Goal: Answer question/provide support: Share knowledge or assist other users

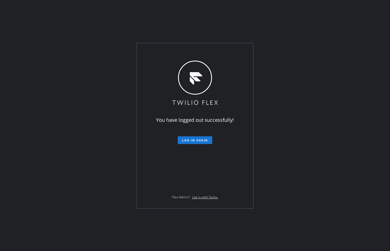
click at [24, 82] on div "You have logged out successfully! Log in again Flex Admin? Log in with Twilio." at bounding box center [195, 125] width 390 height 251
click at [212, 140] on button "Log in again" at bounding box center [195, 140] width 35 height 8
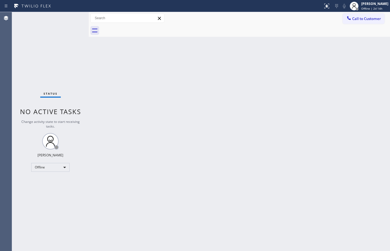
click at [380, 199] on div "Back to Dashboard Change Sender ID Customers Technicians Select a contact Outbo…" at bounding box center [239, 131] width 301 height 239
click at [375, 5] on div "[PERSON_NAME]" at bounding box center [374, 3] width 27 height 5
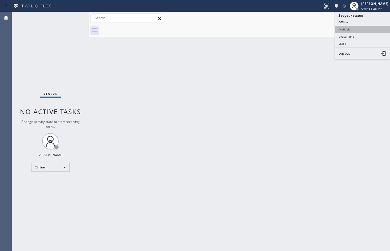
click at [361, 29] on button "Available" at bounding box center [362, 29] width 55 height 7
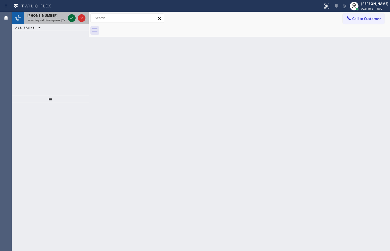
click at [73, 18] on icon at bounding box center [71, 18] width 7 height 7
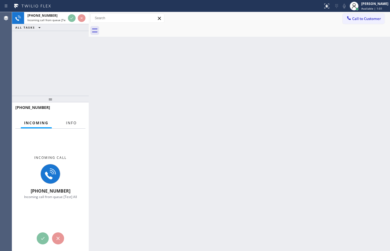
click at [70, 123] on span "Info" at bounding box center [71, 122] width 11 height 5
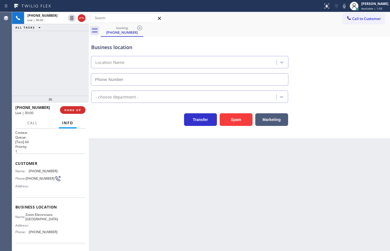
type input "[PHONE_NUMBER]"
click at [85, 109] on button "HANG UP" at bounding box center [72, 110] width 25 height 8
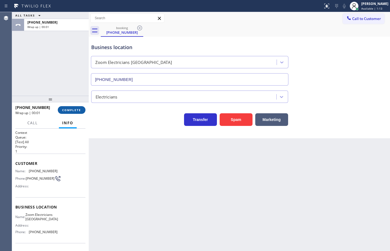
click at [79, 110] on span "COMPLETE" at bounding box center [71, 110] width 19 height 4
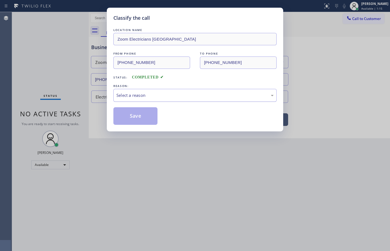
click at [174, 91] on div "Select a reason" at bounding box center [194, 95] width 163 height 13
click at [145, 118] on button "Save" at bounding box center [135, 116] width 44 height 18
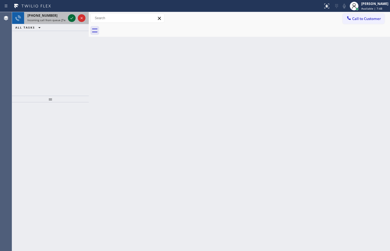
click at [57, 15] on div "+16618771315" at bounding box center [46, 15] width 38 height 5
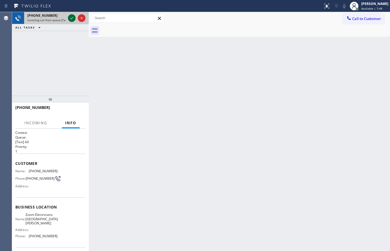
click at [71, 19] on icon at bounding box center [71, 18] width 7 height 7
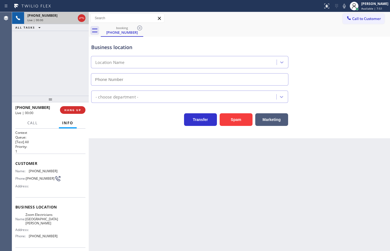
type input "(310) 388-4067"
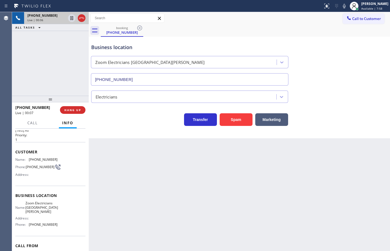
scroll to position [27, 0]
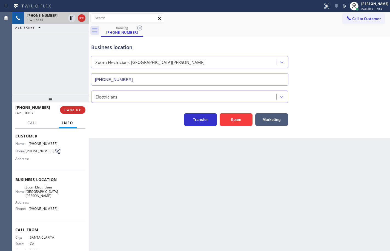
click at [62, 211] on div "Name: Zoom Electricians Santa Monica Address: Phone: (310) 388-4067" at bounding box center [50, 199] width 70 height 28
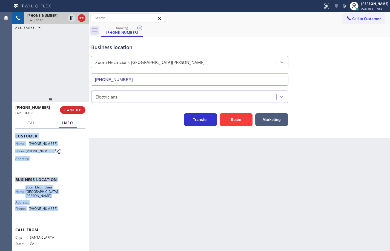
drag, startPoint x: 62, startPoint y: 211, endPoint x: 25, endPoint y: 138, distance: 82.4
click at [25, 138] on div "Context Queue: [Test] All Priority: 1 Customer Name: (661) 877-1315 Phone: (661…" at bounding box center [50, 182] width 70 height 159
copy div "Customer Name: (661) 877-1315 Phone: (661) 877-1315 Address: Business location …"
drag, startPoint x: 76, startPoint y: 162, endPoint x: 79, endPoint y: 162, distance: 3.3
click at [76, 162] on div "Name: (661) 877-1315 Phone: (661) 877-1315 Address:" at bounding box center [50, 152] width 70 height 22
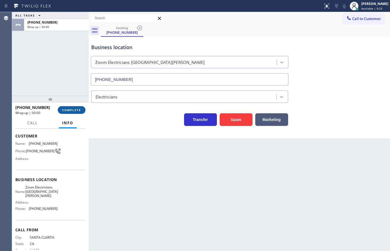
drag, startPoint x: 68, startPoint y: 104, endPoint x: 69, endPoint y: 109, distance: 5.0
click at [68, 104] on div "+16618771315 Wrap up | 00:00 COMPLETE" at bounding box center [50, 110] width 70 height 14
click at [69, 109] on span "COMPLETE" at bounding box center [71, 110] width 19 height 4
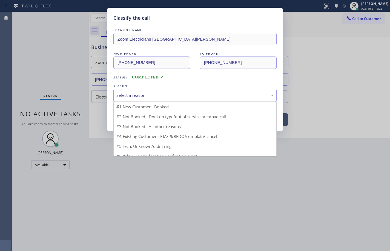
click at [139, 96] on div "Select a reason" at bounding box center [194, 95] width 157 height 6
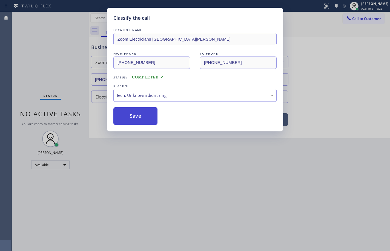
click at [141, 113] on button "Save" at bounding box center [135, 116] width 44 height 18
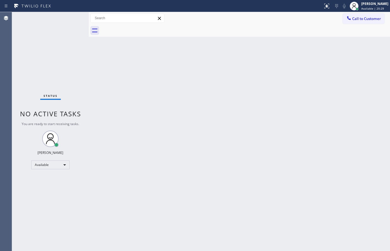
click at [54, 70] on div "Status No active tasks You are ready to start receiving tasks. Sean Louis Atano…" at bounding box center [50, 131] width 77 height 239
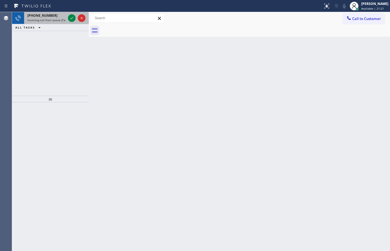
click at [54, 19] on span "Incoming call from queue [Test] All" at bounding box center [49, 20] width 45 height 4
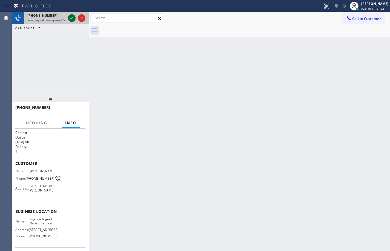
click at [70, 20] on icon at bounding box center [71, 18] width 7 height 7
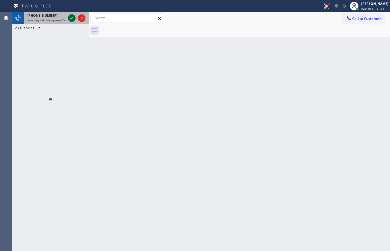
click at [70, 20] on icon at bounding box center [71, 18] width 7 height 7
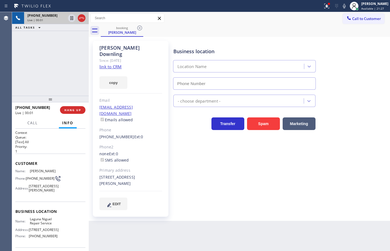
type input "(949) 202-5983"
click at [116, 64] on link "link to CRM" at bounding box center [110, 66] width 22 height 5
click at [121, 76] on button "copy" at bounding box center [113, 82] width 28 height 13
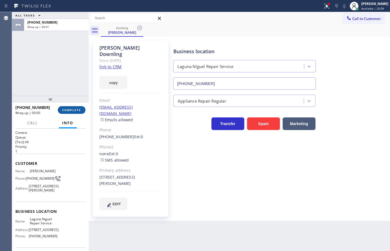
click at [76, 110] on span "COMPLETE" at bounding box center [71, 110] width 19 height 4
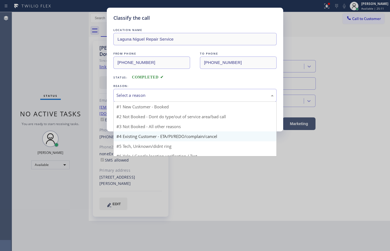
drag, startPoint x: 160, startPoint y: 100, endPoint x: 164, endPoint y: 124, distance: 24.5
click at [160, 100] on div "Select a reason" at bounding box center [194, 95] width 163 height 13
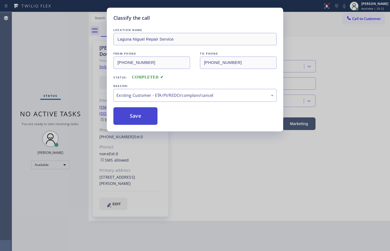
click at [150, 115] on button "Save" at bounding box center [135, 116] width 44 height 18
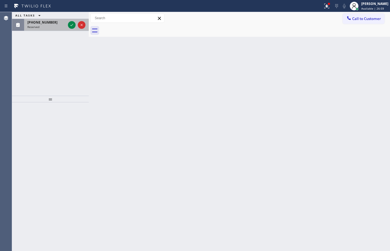
click at [42, 25] on div "Reserved" at bounding box center [46, 27] width 38 height 4
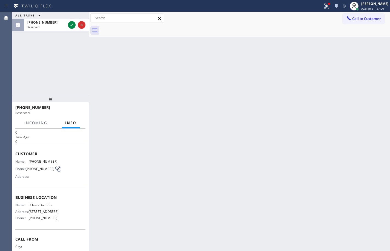
scroll to position [27, 0]
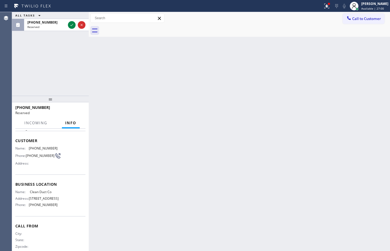
click at [61, 213] on div "Business location Name: Clean Duct Co Address: 8253 Sierra Ave Phone: (909) 906…" at bounding box center [50, 194] width 70 height 41
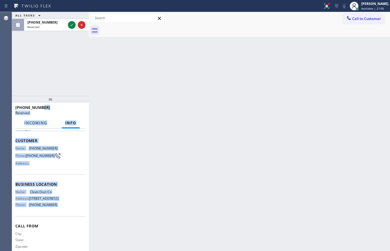
scroll to position [0, 0]
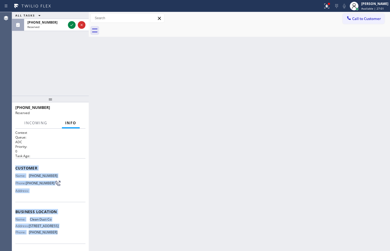
drag, startPoint x: 59, startPoint y: 205, endPoint x: 13, endPoint y: 168, distance: 59.4
click at [13, 168] on div "Context Queue: ADC Priority: 0 Task Age: Customer Name: (951) 491-5302 Phone: (…" at bounding box center [50, 189] width 77 height 122
copy div "Customer Name: (951) 491-5302 Phone: (951) 491-5302 Address: Business location …"
click at [74, 24] on icon at bounding box center [71, 25] width 7 height 7
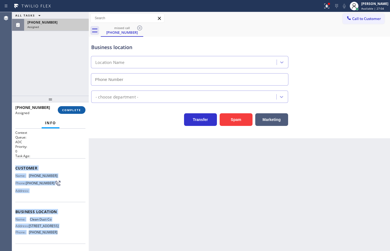
type input "(909) 906-1249"
click at [77, 110] on span "COMPLETE" at bounding box center [71, 110] width 19 height 4
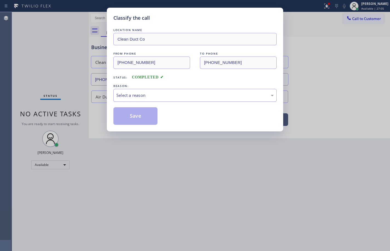
click at [147, 95] on div "Select a reason" at bounding box center [194, 95] width 157 height 6
click at [144, 121] on button "Save" at bounding box center [135, 116] width 44 height 18
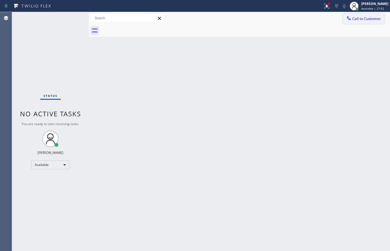
click at [375, 18] on span "Call to Customer" at bounding box center [366, 18] width 29 height 5
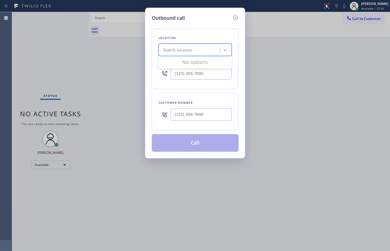
click at [198, 51] on div "Search location" at bounding box center [190, 50] width 60 height 10
paste input "Eagle Rock Prestige HVAC"
click at [164, 48] on input "Eagle Rock Prestige HVAC" at bounding box center [188, 50] width 51 height 5
type input "Eagle Rock Prestige HVAC"
click at [207, 61] on div "Eagle Rock Prestige HVAC" at bounding box center [195, 61] width 73 height 10
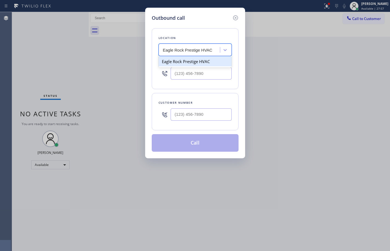
type input "(818) 732-8552"
click at [235, 17] on icon at bounding box center [235, 18] width 7 height 7
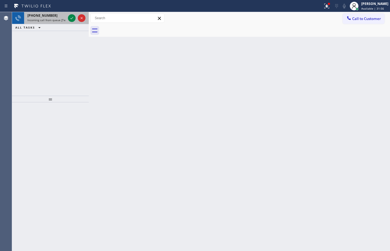
click at [36, 17] on span "+15622339591" at bounding box center [42, 15] width 30 height 5
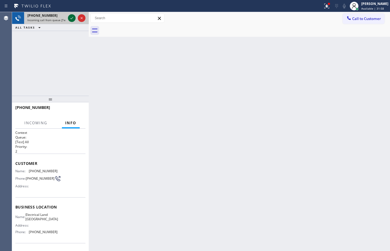
click at [71, 17] on icon at bounding box center [71, 18] width 7 height 7
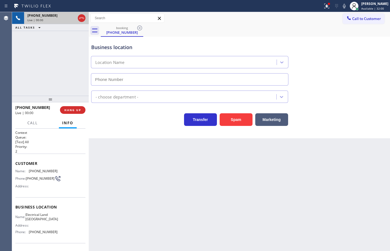
type input "(562) 309-4505"
click at [54, 238] on div "Business location Name: Electrical Land Long Beach Address: Phone: (562) 309-45…" at bounding box center [50, 220] width 70 height 46
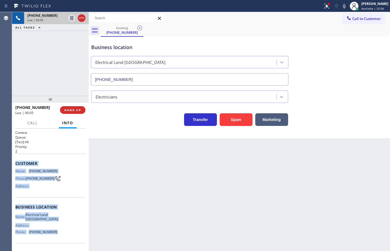
drag, startPoint x: 55, startPoint y: 237, endPoint x: 15, endPoint y: 160, distance: 87.2
click at [15, 160] on div "Context Queue: [Test] All Priority: 2 Customer Name: (562) 233-9591 Phone: (562…" at bounding box center [50, 189] width 77 height 122
copy div "Customer Name: (562) 233-9591 Phone: (562) 233-9591 Address: Business location …"
click at [341, 6] on icon at bounding box center [344, 6] width 7 height 7
click at [342, 6] on rect at bounding box center [344, 6] width 4 height 4
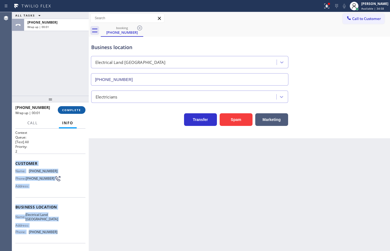
drag, startPoint x: 74, startPoint y: 107, endPoint x: 73, endPoint y: 109, distance: 2.9
click at [74, 107] on button "COMPLETE" at bounding box center [72, 110] width 28 height 8
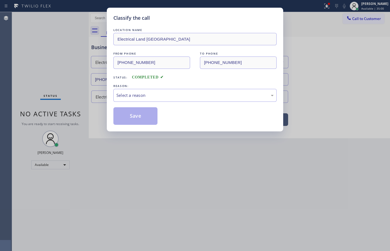
click at [148, 93] on div "Select a reason" at bounding box center [194, 95] width 157 height 6
click at [141, 120] on button "Save" at bounding box center [135, 116] width 44 height 18
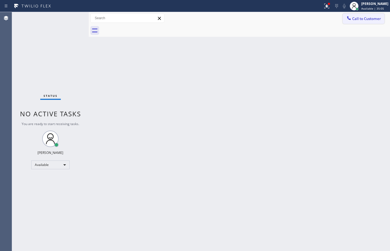
click at [380, 19] on span "Call to Customer" at bounding box center [366, 18] width 29 height 5
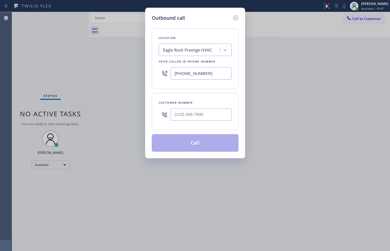
drag, startPoint x: 218, startPoint y: 114, endPoint x: 262, endPoint y: 106, distance: 44.8
click at [218, 114] on input "text" at bounding box center [201, 114] width 61 height 12
paste input "562) 233-9591"
type input "(562) 233-9591"
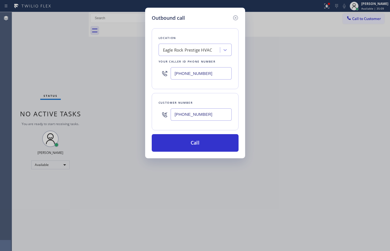
click at [206, 69] on input "(818) 732-8552" at bounding box center [201, 73] width 61 height 12
paste input "562) 309-4505"
type input "(562) 309-4505"
click at [211, 96] on div "Customer number (562) 233-9591" at bounding box center [195, 111] width 87 height 37
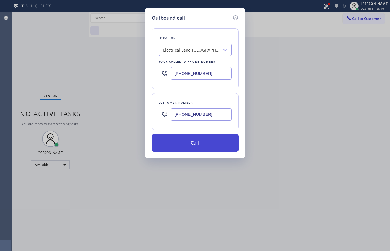
click at [214, 148] on button "Call" at bounding box center [195, 143] width 87 height 18
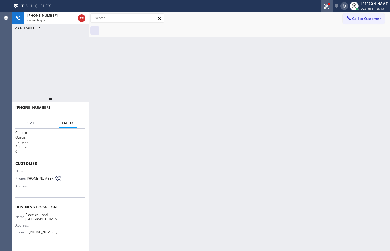
click at [326, 8] on div at bounding box center [327, 6] width 12 height 7
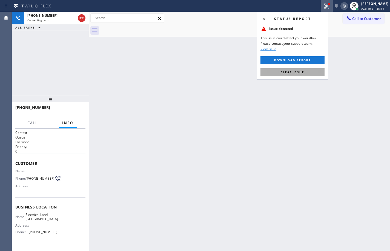
click at [318, 70] on button "Clear issue" at bounding box center [292, 72] width 64 height 8
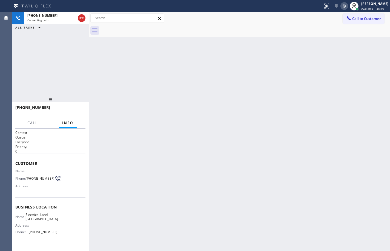
click at [150, 39] on div "Back to Dashboard Change Sender ID Customers Technicians Select a contact Outbo…" at bounding box center [239, 131] width 301 height 239
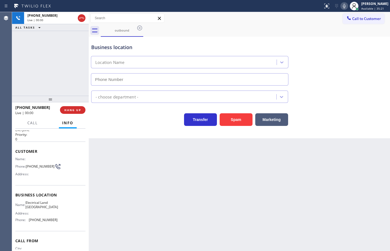
scroll to position [12, 0]
type input "(562) 309-4505"
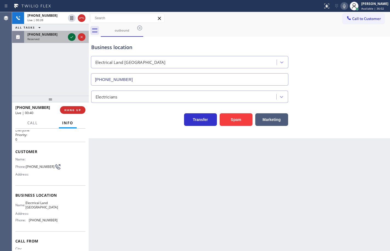
click at [70, 37] on icon at bounding box center [71, 37] width 7 height 7
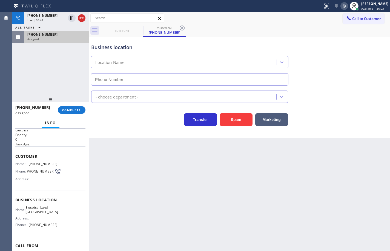
type input "(562) 309-4505"
click at [61, 227] on div "Name: Electrical Land Long Beach Address: Phone: (562) 309-4505" at bounding box center [50, 217] width 70 height 24
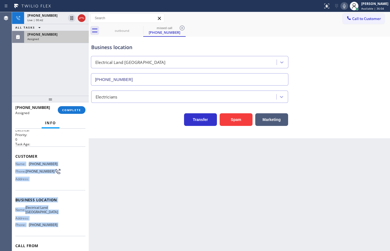
drag, startPoint x: 60, startPoint y: 226, endPoint x: 17, endPoint y: 156, distance: 82.5
click at [17, 156] on div "Context Queue: Electrical Priority: 0 Task Age: Customer Name: (562) 233-9591 P…" at bounding box center [50, 197] width 70 height 159
click at [15, 155] on span "Customer" at bounding box center [50, 155] width 70 height 5
copy div "Customer Name: (562) 233-9591 Phone: (562) 233-9591 Address: Business location …"
click at [76, 112] on button "COMPLETE" at bounding box center [72, 110] width 28 height 8
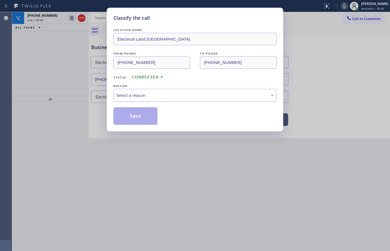
click at [147, 98] on div "Select a reason" at bounding box center [194, 95] width 163 height 13
drag, startPoint x: 147, startPoint y: 120, endPoint x: 186, endPoint y: 119, distance: 39.2
click at [147, 120] on button "Save" at bounding box center [135, 116] width 44 height 18
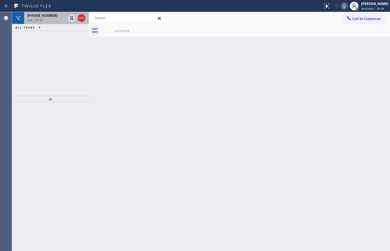
click at [52, 22] on div "+15622339591 Live | 01:37" at bounding box center [45, 18] width 43 height 12
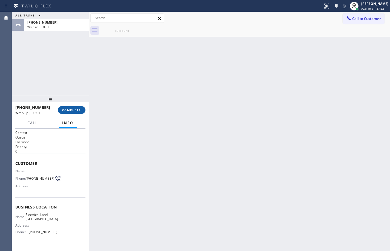
click at [82, 110] on button "COMPLETE" at bounding box center [72, 110] width 28 height 8
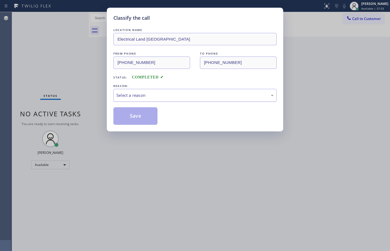
click at [148, 96] on div "Select a reason" at bounding box center [194, 95] width 157 height 6
click at [147, 116] on button "Save" at bounding box center [135, 116] width 44 height 18
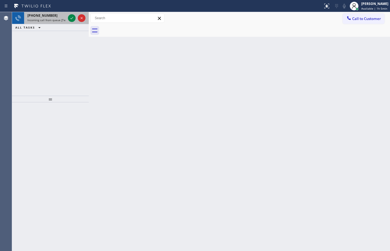
click at [55, 23] on div "+16267102375 Incoming call from queue [Test] All" at bounding box center [45, 18] width 43 height 12
click at [71, 20] on icon at bounding box center [71, 18] width 7 height 7
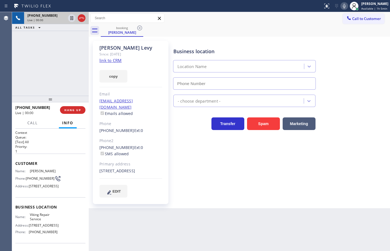
type input "(323) 416-2342"
click at [111, 61] on link "link to CRM" at bounding box center [110, 60] width 22 height 5
click at [122, 73] on button "copy" at bounding box center [113, 76] width 28 height 13
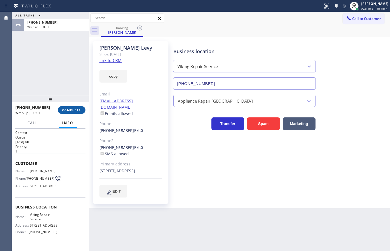
click at [74, 106] on button "COMPLETE" at bounding box center [72, 110] width 28 height 8
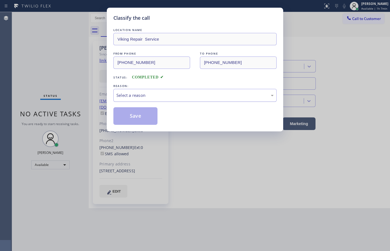
click at [165, 98] on div "Select a reason" at bounding box center [194, 95] width 163 height 13
click at [142, 112] on button "Save" at bounding box center [135, 116] width 44 height 18
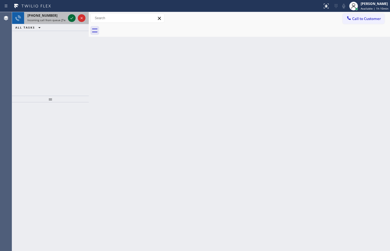
drag, startPoint x: 56, startPoint y: 18, endPoint x: 69, endPoint y: 17, distance: 12.3
click at [58, 18] on div "+19493516795 Incoming call from queue [Test] All" at bounding box center [45, 18] width 43 height 12
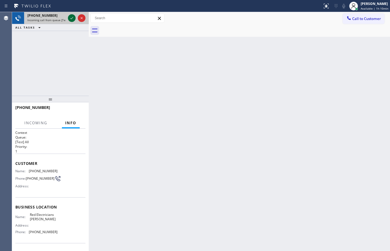
click at [70, 18] on icon at bounding box center [71, 18] width 7 height 7
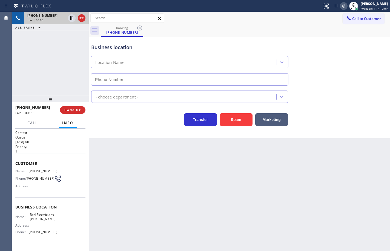
type input "(714) 463-1636"
click at [56, 232] on div "Name: Red Electricians Yorba Linda Address: Phone: (714) 463-1636" at bounding box center [50, 224] width 70 height 24
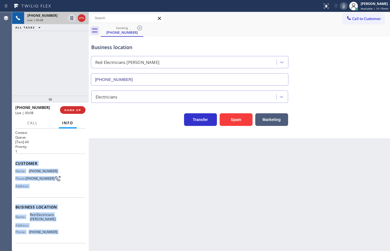
drag, startPoint x: 56, startPoint y: 232, endPoint x: 16, endPoint y: 163, distance: 79.5
click at [16, 163] on div "Context Queue: [Test] All Priority: 1 Customer Name: (949) 351-6795 Phone: (949…" at bounding box center [50, 207] width 70 height 154
copy div "Customer Name: (949) 351-6795 Phone: (949) 351-6795 Address: Business location …"
click at [342, 7] on icon at bounding box center [343, 6] width 3 height 4
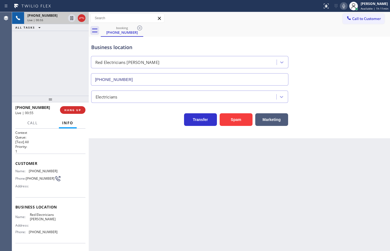
click at [318, 129] on div "Business location Red Electricians Yorba Linda (714) 463-1636 Electricians Tran…" at bounding box center [239, 87] width 301 height 101
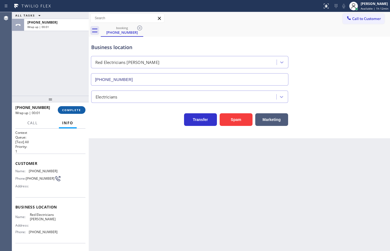
click at [72, 109] on span "COMPLETE" at bounding box center [71, 110] width 19 height 4
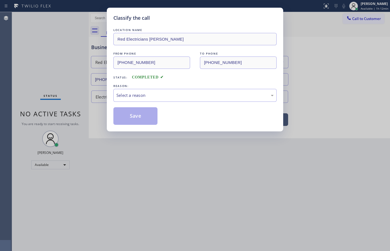
click at [132, 94] on div "Select a reason" at bounding box center [194, 95] width 157 height 6
click at [144, 117] on button "Save" at bounding box center [135, 116] width 44 height 18
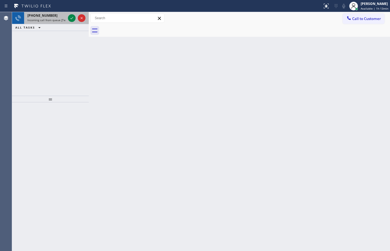
click at [56, 18] on span "Incoming call from queue [Test] All" at bounding box center [49, 20] width 45 height 4
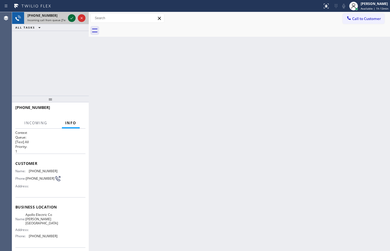
click at [72, 16] on icon at bounding box center [71, 18] width 7 height 7
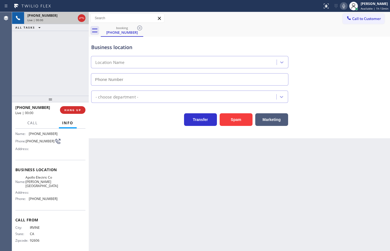
type input "(424) 353-2790"
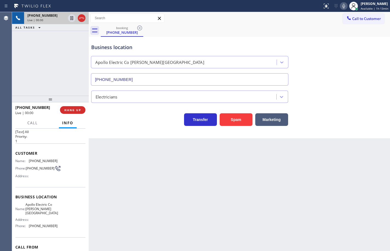
scroll to position [10, 0]
click at [340, 9] on icon at bounding box center [343, 6] width 7 height 7
click at [340, 8] on icon at bounding box center [343, 6] width 7 height 7
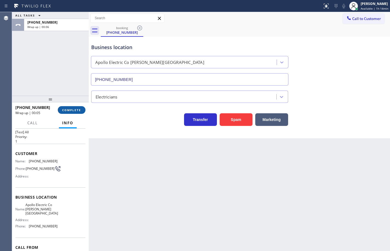
click at [78, 112] on button "COMPLETE" at bounding box center [72, 110] width 28 height 8
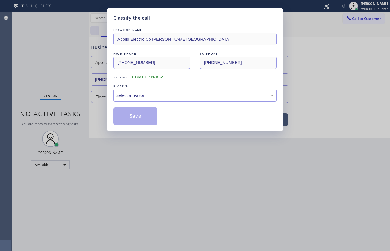
click at [135, 92] on div "Select a reason" at bounding box center [194, 95] width 157 height 6
click at [143, 116] on button "Save" at bounding box center [135, 116] width 44 height 18
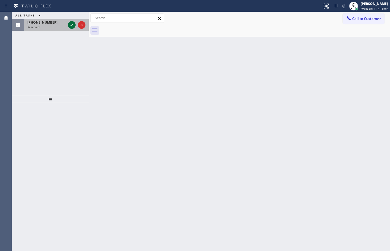
click at [74, 22] on icon at bounding box center [71, 25] width 7 height 7
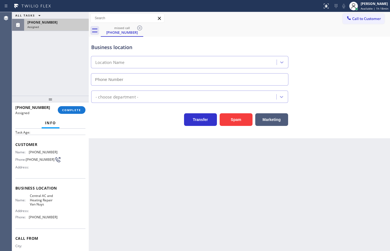
scroll to position [46, 0]
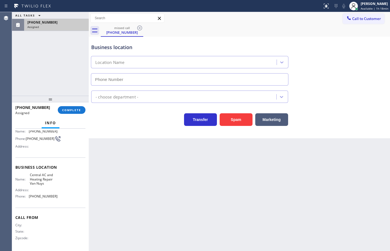
type input "(818) 408-4835"
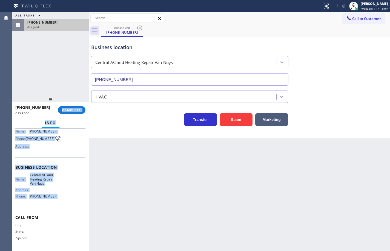
scroll to position [0, 0]
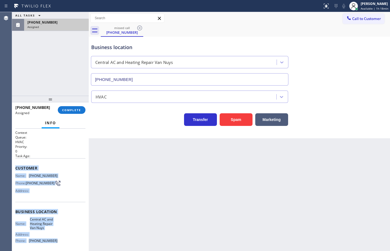
drag, startPoint x: 57, startPoint y: 197, endPoint x: 21, endPoint y: 159, distance: 52.3
click at [14, 163] on div "Context Queue: HVAC Priority: 0 Task Age: Customer Name: (619) 904-8899 Phone: …" at bounding box center [50, 189] width 77 height 122
copy div "Customer Name: (619) 904-8899 Phone: (619) 904-8899 Address: Business location …"
click at [74, 112] on button "COMPLETE" at bounding box center [72, 110] width 28 height 8
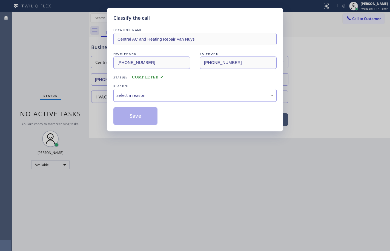
click at [206, 97] on div "Select a reason" at bounding box center [194, 95] width 157 height 6
click at [145, 114] on button "Save" at bounding box center [135, 116] width 44 height 18
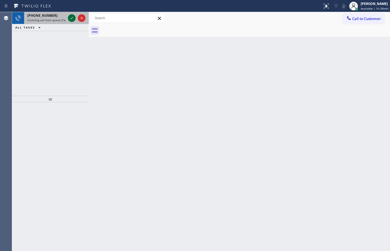
click at [71, 18] on icon at bounding box center [71, 18] width 7 height 7
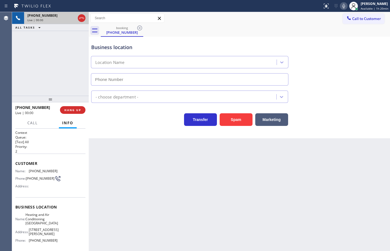
type input "(818) 210-4793"
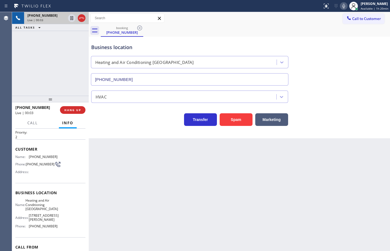
scroll to position [14, 0]
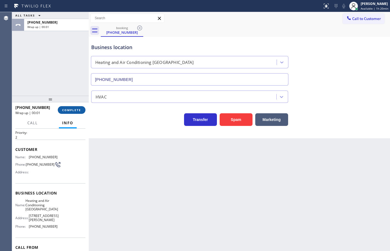
click at [79, 108] on span "COMPLETE" at bounding box center [71, 110] width 19 height 4
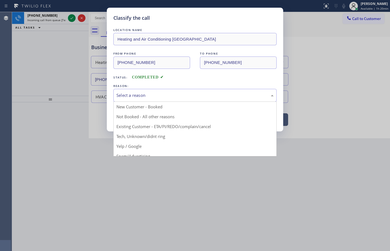
click at [148, 95] on div "Select a reason" at bounding box center [194, 95] width 157 height 6
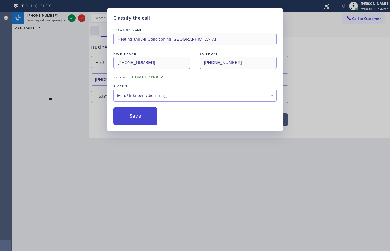
click at [142, 117] on button "Save" at bounding box center [135, 116] width 44 height 18
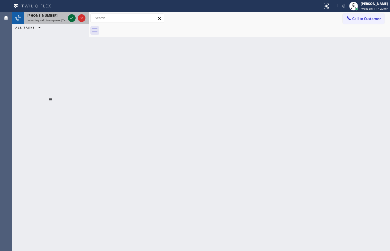
click at [70, 18] on icon at bounding box center [71, 18] width 7 height 7
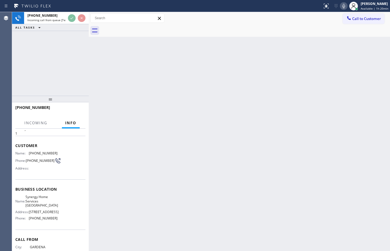
scroll to position [27, 0]
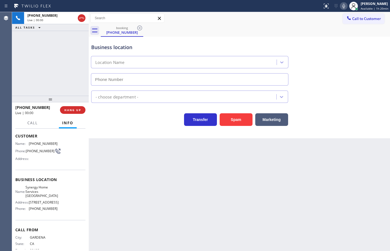
type input "(424) 543-2717"
click at [59, 219] on div "Business location Name: Synergy Home Services Rancho Palos Verdes Address: 6624…" at bounding box center [50, 195] width 70 height 50
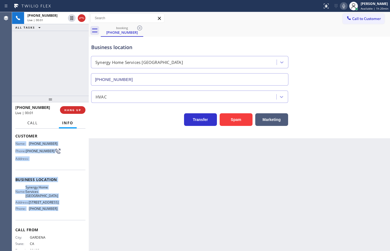
scroll to position [0, 0]
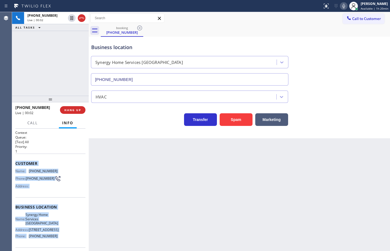
drag, startPoint x: 59, startPoint y: 220, endPoint x: 17, endPoint y: 166, distance: 68.0
click at [17, 166] on div "Context Queue: [Test] All Priority: 1 Customer Name: (310) 567-2859 Phone: (310…" at bounding box center [50, 209] width 70 height 159
copy div "Customer Name: (310) 567-2859 Phone: (310) 567-2859 Address: Business location …"
click at [64, 169] on div "Name: (310) 567-2859 Phone: (310) 567-2859 Address:" at bounding box center [50, 180] width 70 height 22
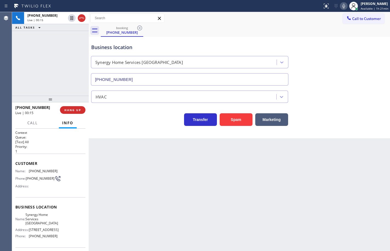
click at [42, 172] on span "(310) 567-2859" at bounding box center [43, 171] width 29 height 4
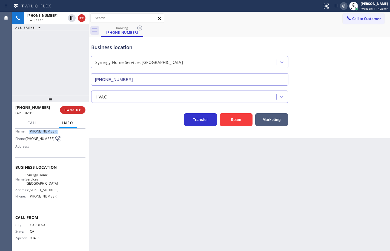
click at [340, 6] on icon at bounding box center [343, 6] width 7 height 7
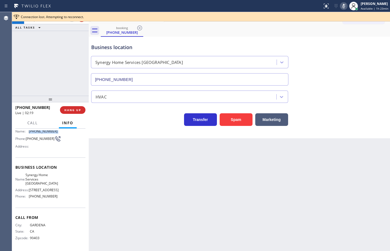
click at [340, 6] on icon at bounding box center [343, 6] width 7 height 7
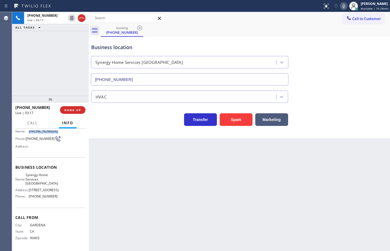
click at [340, 6] on icon at bounding box center [343, 6] width 7 height 7
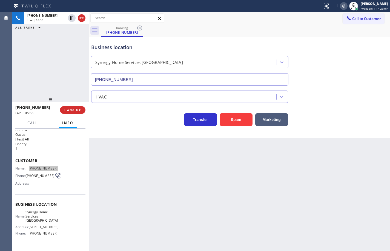
scroll to position [0, 0]
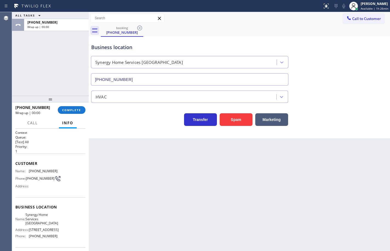
click at [82, 114] on div "+13105672859 Wrap up | 00:00 COMPLETE" at bounding box center [50, 110] width 70 height 14
click at [82, 109] on button "COMPLETE" at bounding box center [72, 110] width 28 height 8
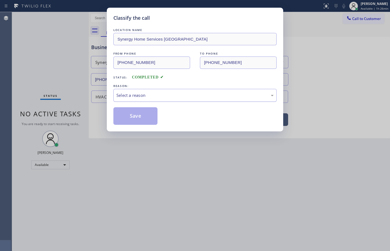
click at [133, 96] on div "Select a reason" at bounding box center [194, 95] width 157 height 6
click at [142, 114] on button "Save" at bounding box center [135, 116] width 44 height 18
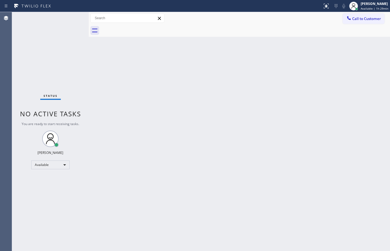
click at [382, 100] on div "Back to Dashboard Change Sender ID Customers Technicians Select a contact Outbo…" at bounding box center [239, 131] width 301 height 239
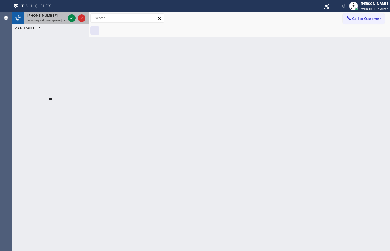
drag, startPoint x: 54, startPoint y: 22, endPoint x: 64, endPoint y: 19, distance: 11.0
click at [54, 22] on div "+19493104671 Incoming call from queue [Test] All" at bounding box center [45, 18] width 43 height 12
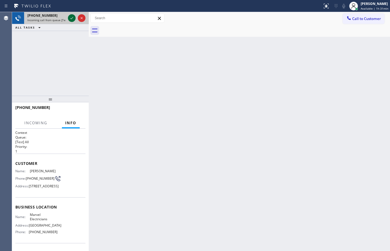
click at [71, 18] on icon at bounding box center [71, 18] width 7 height 7
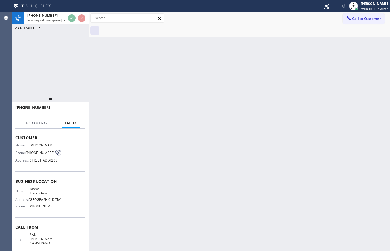
scroll to position [55, 0]
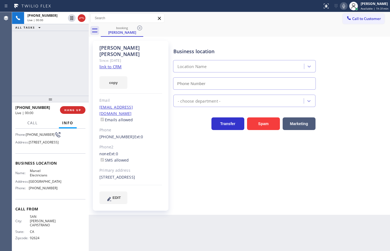
type input "(833) 758-0500"
click at [120, 64] on link "link to CRM" at bounding box center [110, 66] width 22 height 5
click at [120, 78] on button "copy" at bounding box center [113, 82] width 28 height 13
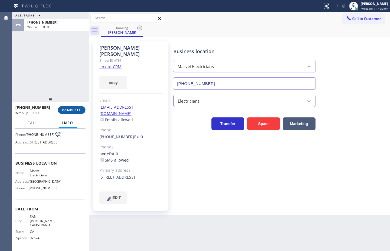
click at [73, 110] on span "COMPLETE" at bounding box center [71, 110] width 19 height 4
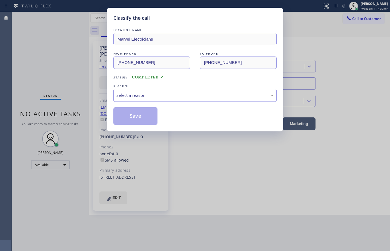
click at [168, 96] on div "Select a reason" at bounding box center [194, 95] width 157 height 6
click at [139, 111] on button "Save" at bounding box center [135, 116] width 44 height 18
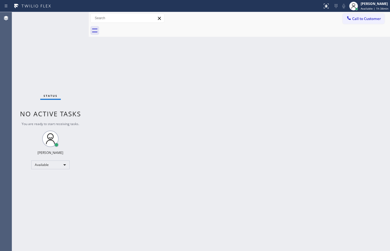
click at [286, 86] on div "Back to Dashboard Change Sender ID Customers Technicians Select a contact Outbo…" at bounding box center [239, 131] width 301 height 239
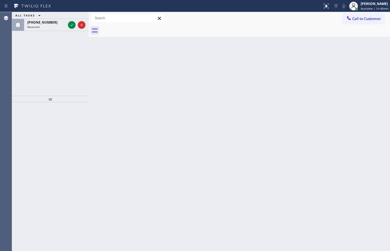
drag, startPoint x: 33, startPoint y: 28, endPoint x: 34, endPoint y: 48, distance: 20.3
click at [33, 28] on span "Reserved" at bounding box center [33, 27] width 12 height 4
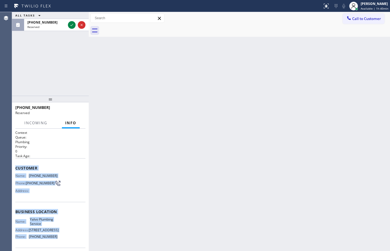
drag, startPoint x: 55, startPoint y: 203, endPoint x: 16, endPoint y: 169, distance: 51.2
click at [16, 169] on div "Context Queue: Plumbing Priority: 0 Task Age: Customer Name: (562) 307-5140 Pho…" at bounding box center [50, 209] width 70 height 159
copy div "Customer Name: (562) 307-5140 Phone: (562) 307-5140 Address: Business location …"
click at [72, 23] on icon at bounding box center [71, 25] width 7 height 7
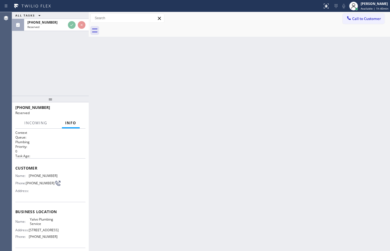
click at [76, 107] on div "(562) 307-5140" at bounding box center [48, 107] width 66 height 5
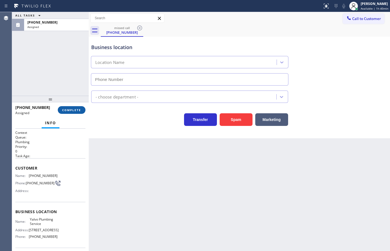
click at [77, 109] on span "COMPLETE" at bounding box center [71, 110] width 19 height 4
type input "(562) 217-4049"
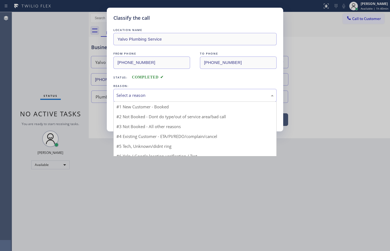
click at [136, 95] on div "Select a reason" at bounding box center [194, 95] width 157 height 6
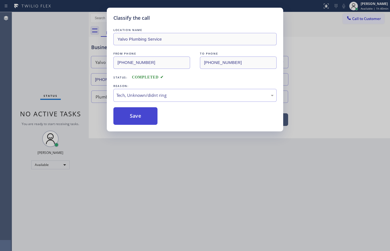
click at [140, 120] on button "Save" at bounding box center [135, 116] width 44 height 18
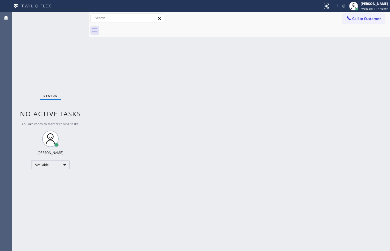
drag, startPoint x: 374, startPoint y: 167, endPoint x: 375, endPoint y: 113, distance: 54.5
click at [374, 167] on div "Back to Dashboard Change Sender ID Customers Technicians Select a contact Outbo…" at bounding box center [239, 131] width 301 height 239
click at [363, 8] on span "Available | 1h 45min" at bounding box center [375, 9] width 28 height 4
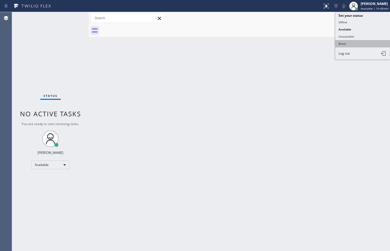
click at [350, 44] on button "Break" at bounding box center [362, 43] width 55 height 7
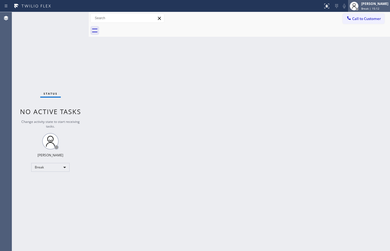
click at [372, 8] on span "Break | 15:12" at bounding box center [370, 9] width 18 height 4
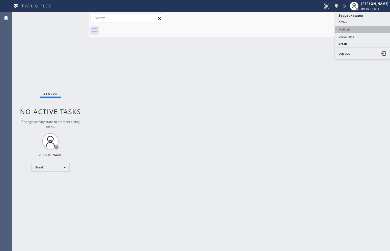
click at [364, 27] on button "Available" at bounding box center [362, 29] width 55 height 7
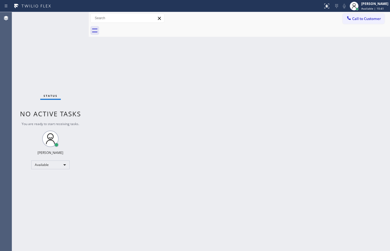
click at [260, 136] on div "Back to Dashboard Change Sender ID Customers Technicians Select a contact Outbo…" at bounding box center [239, 131] width 301 height 239
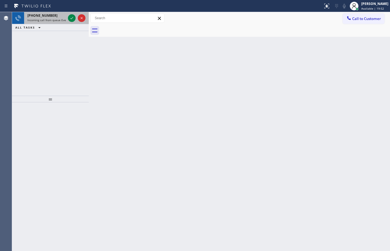
drag, startPoint x: 43, startPoint y: 15, endPoint x: 50, endPoint y: 16, distance: 7.0
click at [43, 15] on span "+18186485520" at bounding box center [42, 15] width 30 height 5
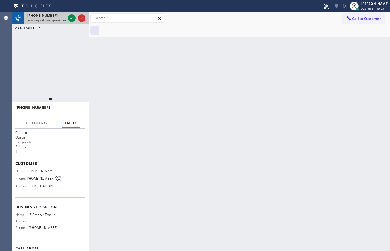
click at [76, 17] on div at bounding box center [77, 18] width 20 height 12
click at [74, 17] on icon at bounding box center [71, 18] width 7 height 7
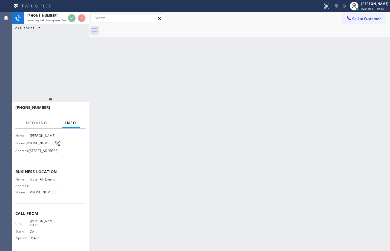
scroll to position [46, 0]
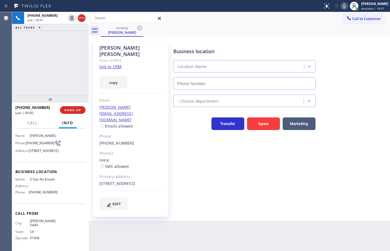
type input "(844) 956-1118"
click at [341, 3] on icon at bounding box center [344, 6] width 7 height 7
click at [343, 7] on icon at bounding box center [344, 6] width 3 height 4
click at [116, 64] on link "link to CRM" at bounding box center [110, 66] width 22 height 5
click at [119, 76] on button "copy" at bounding box center [113, 82] width 28 height 13
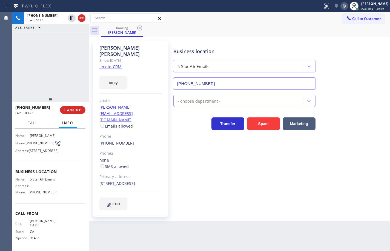
click at [342, 4] on icon at bounding box center [344, 6] width 7 height 7
click at [341, 4] on icon at bounding box center [344, 6] width 7 height 7
click at [341, 6] on icon at bounding box center [344, 6] width 7 height 7
click at [41, 181] on span "5 Star Air Emails" at bounding box center [43, 179] width 27 height 4
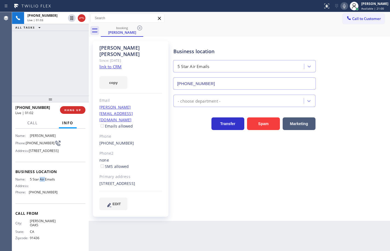
click at [41, 181] on span "5 Star Air Emails" at bounding box center [43, 179] width 27 height 4
copy span "5 Star Air Emails"
click at [48, 194] on span "(844) 956-1118" at bounding box center [43, 192] width 29 height 4
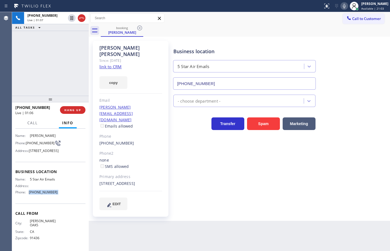
click at [48, 194] on span "(844) 956-1118" at bounding box center [43, 192] width 29 height 4
copy span "(844) 956-1118"
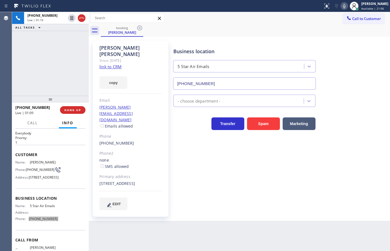
scroll to position [0, 0]
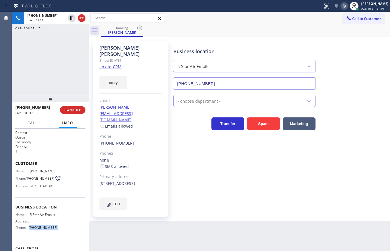
click at [37, 176] on span "(818) 648-5520" at bounding box center [40, 178] width 29 height 4
click at [38, 176] on span "(818) 648-5520" at bounding box center [40, 178] width 29 height 4
click at [341, 7] on icon at bounding box center [344, 6] width 7 height 7
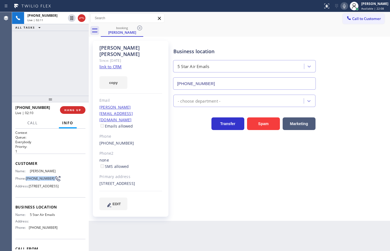
click at [341, 5] on icon at bounding box center [344, 6] width 7 height 7
click at [341, 7] on icon at bounding box center [344, 6] width 7 height 7
click at [71, 18] on icon at bounding box center [71, 18] width 3 height 4
click at [71, 17] on icon at bounding box center [72, 18] width 4 height 4
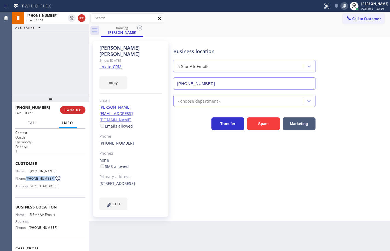
click at [341, 7] on icon at bounding box center [344, 6] width 7 height 7
click at [341, 5] on icon at bounding box center [344, 6] width 7 height 7
click at [341, 6] on icon at bounding box center [344, 6] width 7 height 7
click at [35, 122] on span "Call" at bounding box center [32, 122] width 10 height 5
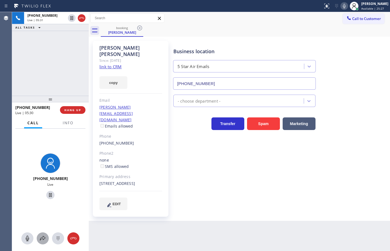
click at [44, 237] on icon at bounding box center [42, 238] width 7 height 7
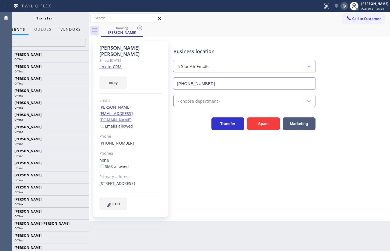
click at [74, 29] on button "Vendors" at bounding box center [70, 29] width 27 height 11
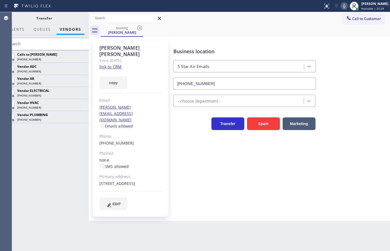
click at [88, 37] on div at bounding box center [44, 42] width 89 height 15
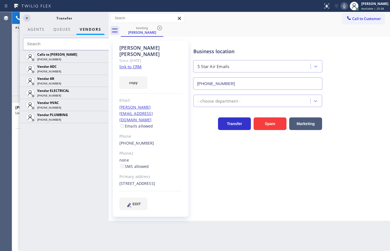
drag, startPoint x: 89, startPoint y: 38, endPoint x: 109, endPoint y: 37, distance: 20.0
click at [109, 37] on div at bounding box center [109, 131] width 0 height 239
click at [104, 68] on icon at bounding box center [101, 68] width 7 height 7
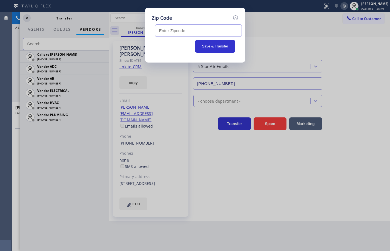
click at [197, 31] on input "text" at bounding box center [198, 30] width 87 height 12
paste input "91605"
type input "91605"
click at [219, 47] on button "Save & Transfer" at bounding box center [215, 46] width 40 height 13
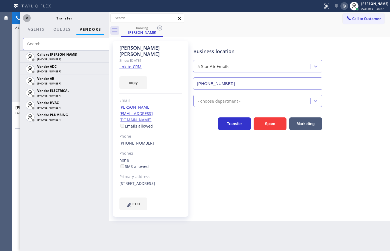
click at [29, 16] on icon at bounding box center [27, 18] width 7 height 7
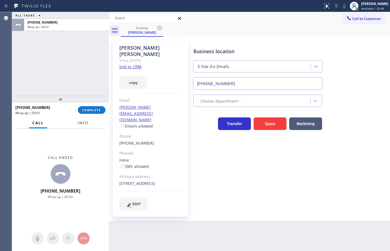
click at [85, 124] on span "Info" at bounding box center [83, 122] width 11 height 5
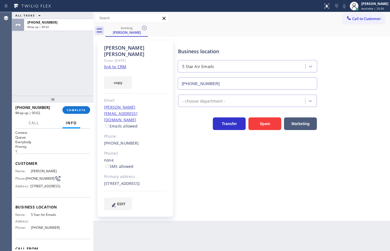
drag, startPoint x: 108, startPoint y: 122, endPoint x: 93, endPoint y: 121, distance: 15.3
click at [93, 121] on div at bounding box center [93, 131] width 0 height 239
click at [84, 110] on span "COMPLETE" at bounding box center [76, 110] width 19 height 4
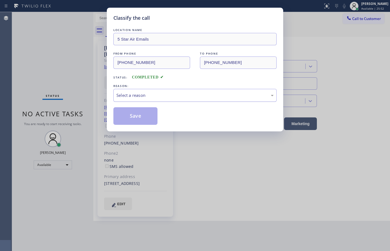
drag, startPoint x: 143, startPoint y: 95, endPoint x: 146, endPoint y: 101, distance: 6.6
click at [143, 95] on div "Select a reason" at bounding box center [194, 95] width 157 height 6
click at [130, 119] on button "Save" at bounding box center [135, 116] width 44 height 18
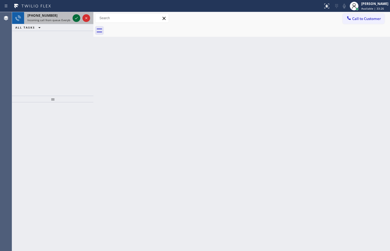
drag, startPoint x: 60, startPoint y: 19, endPoint x: 76, endPoint y: 18, distance: 16.2
click at [60, 19] on span "Incoming call from queue Everybody" at bounding box center [50, 20] width 47 height 4
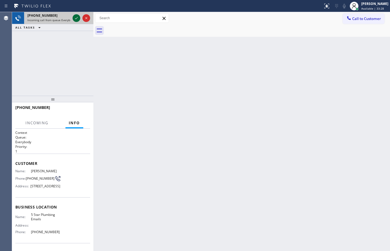
click at [76, 16] on icon at bounding box center [76, 18] width 7 height 7
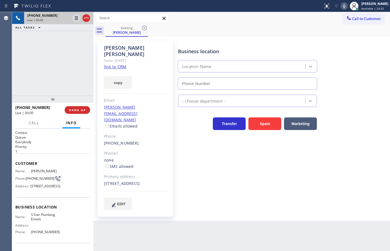
type input "(888) 894-2474"
drag, startPoint x: 117, startPoint y: 60, endPoint x: 119, endPoint y: 64, distance: 4.0
click at [117, 64] on link "link to CRM" at bounding box center [115, 66] width 22 height 5
click at [121, 76] on button "copy" at bounding box center [118, 82] width 28 height 13
click at [87, 110] on button "HANG UP" at bounding box center [77, 110] width 25 height 8
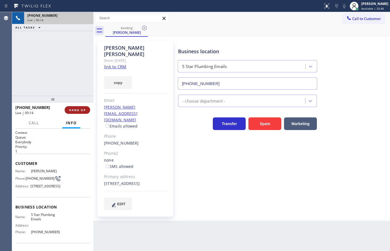
click at [87, 110] on button "HANG UP" at bounding box center [77, 110] width 25 height 8
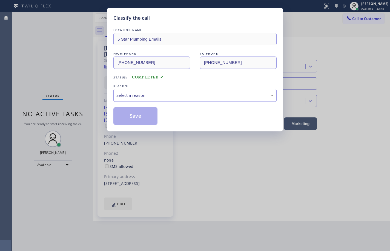
click at [145, 97] on div "Select a reason" at bounding box center [194, 95] width 157 height 6
click at [148, 117] on button "Save" at bounding box center [135, 116] width 44 height 18
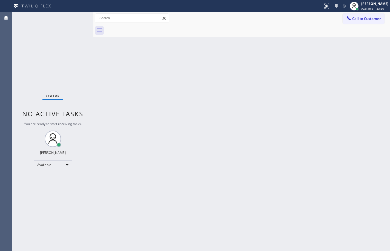
click at [232, 55] on div "Back to Dashboard Change Sender ID Customers Technicians Select a contact Outbo…" at bounding box center [241, 131] width 297 height 239
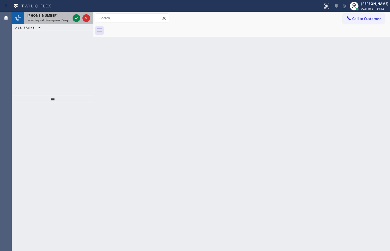
click at [62, 21] on span "Incoming call from queue Everybody" at bounding box center [50, 20] width 47 height 4
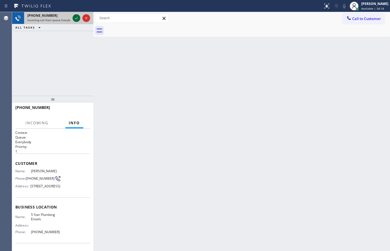
click at [77, 19] on icon at bounding box center [76, 18] width 7 height 7
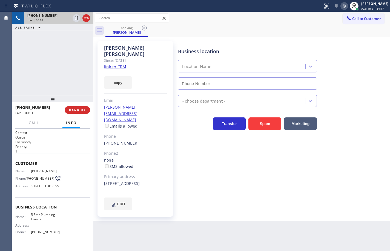
type input "(888) 894-2474"
click at [341, 5] on icon at bounding box center [344, 6] width 7 height 7
click at [341, 6] on icon at bounding box center [344, 6] width 7 height 7
click at [341, 8] on icon at bounding box center [344, 6] width 7 height 7
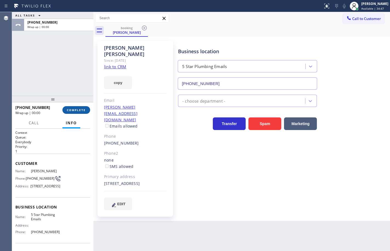
click at [70, 108] on span "COMPLETE" at bounding box center [76, 110] width 19 height 4
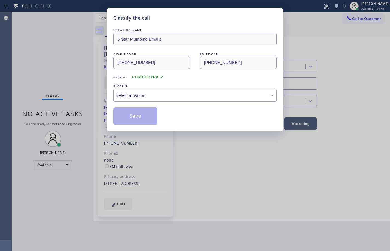
click at [134, 97] on div "Select a reason" at bounding box center [194, 95] width 157 height 6
click at [145, 117] on button "Save" at bounding box center [135, 116] width 44 height 18
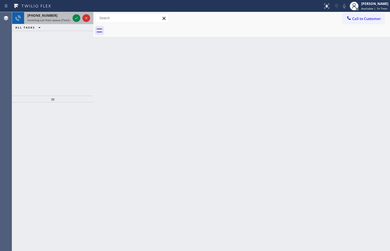
click at [45, 21] on span "Incoming call from queue [Test] All" at bounding box center [49, 20] width 45 height 4
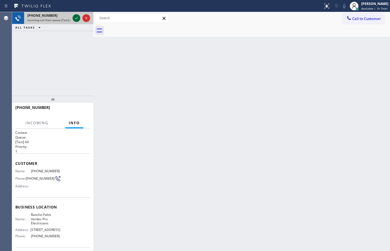
click at [78, 19] on icon at bounding box center [76, 18] width 7 height 7
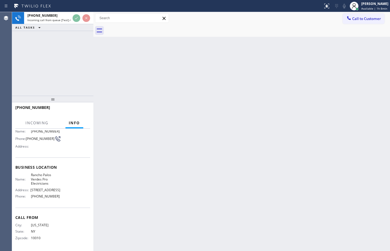
scroll to position [44, 0]
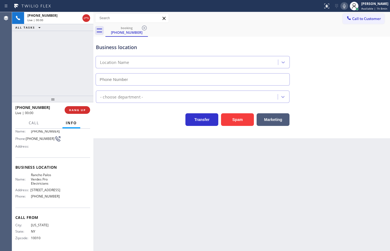
type input "(424) 352-7537"
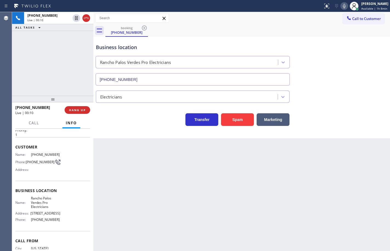
click at [59, 223] on div "Name: Rancho Palos Verdes Pro Electricians Address: 500 Silver Spur Rd Phone: (…" at bounding box center [52, 210] width 75 height 28
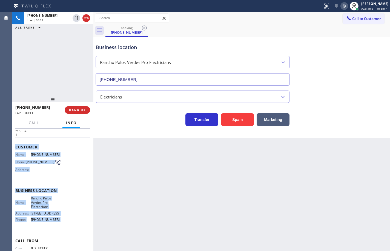
drag, startPoint x: 57, startPoint y: 219, endPoint x: 19, endPoint y: 143, distance: 85.0
click at [19, 143] on div "Context Queue: [Test] All Priority: 1 Customer Name: (917) 609-5607 Phone: (917…" at bounding box center [52, 193] width 75 height 159
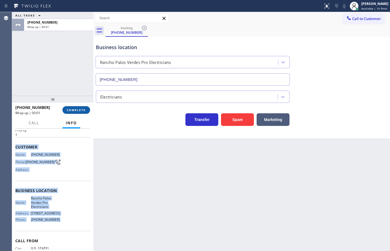
click at [64, 109] on button "COMPLETE" at bounding box center [76, 110] width 28 height 8
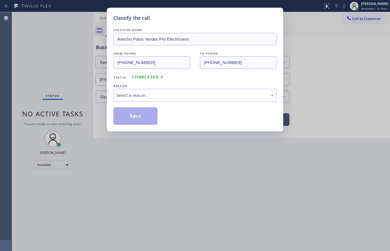
click at [153, 99] on div "Select a reason" at bounding box center [194, 95] width 163 height 13
click at [142, 112] on button "Save" at bounding box center [135, 116] width 44 height 18
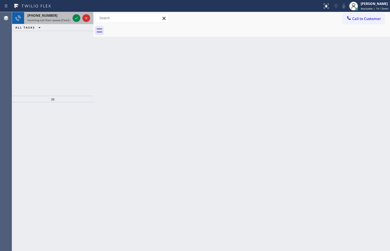
click at [51, 17] on div "+19176095607" at bounding box center [48, 15] width 43 height 5
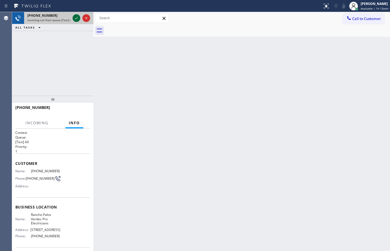
click at [75, 18] on icon at bounding box center [76, 18] width 7 height 7
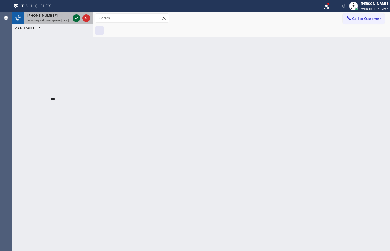
click at [76, 19] on icon at bounding box center [76, 18] width 7 height 7
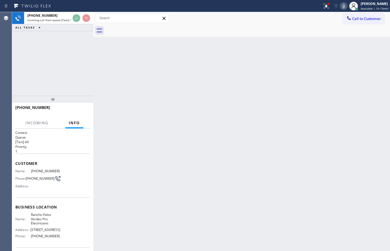
scroll to position [44, 0]
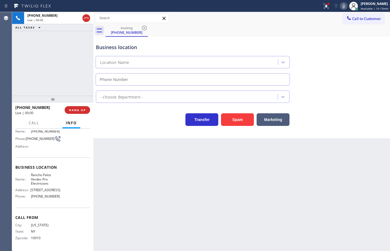
type input "(424) 352-7537"
click at [342, 5] on icon at bounding box center [343, 6] width 7 height 7
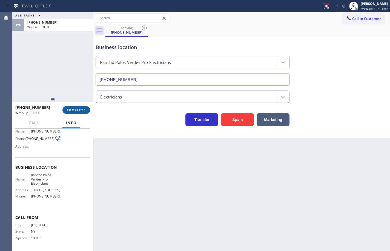
click at [75, 112] on button "COMPLETE" at bounding box center [76, 110] width 28 height 8
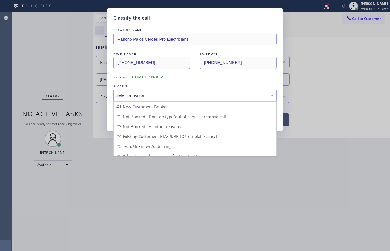
click at [134, 90] on div "Select a reason" at bounding box center [194, 95] width 163 height 13
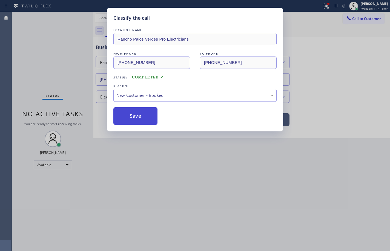
click at [137, 111] on button "Save" at bounding box center [135, 116] width 44 height 18
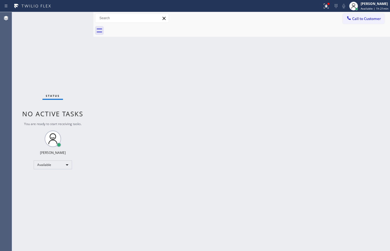
click at [376, 142] on div "Back to Dashboard Change Sender ID Customers Technicians Select a contact Outbo…" at bounding box center [241, 131] width 297 height 239
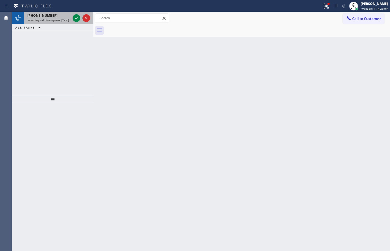
click at [63, 20] on span "Incoming call from queue [Test] All" at bounding box center [49, 20] width 45 height 4
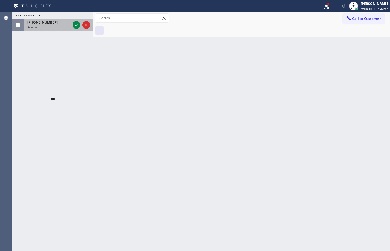
click at [67, 26] on div "Reserved" at bounding box center [48, 27] width 43 height 4
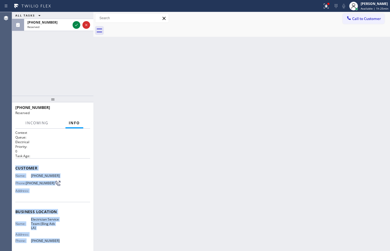
drag, startPoint x: 68, startPoint y: 199, endPoint x: 16, endPoint y: 160, distance: 64.8
click at [16, 160] on div "Context Queue: Electrical Priority: 0 Task Age: Customer Name: (323) 933-2386 P…" at bounding box center [52, 211] width 75 height 163
click at [76, 26] on icon at bounding box center [76, 25] width 7 height 7
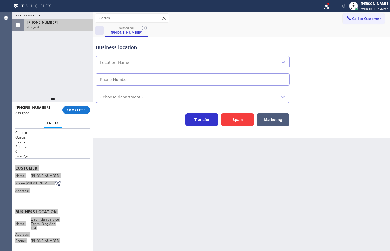
type input "(323) 521-5745"
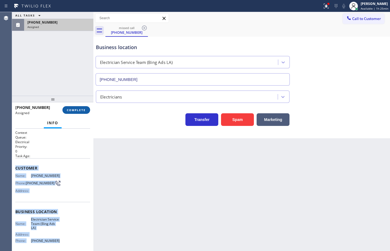
click at [75, 108] on span "COMPLETE" at bounding box center [76, 110] width 19 height 4
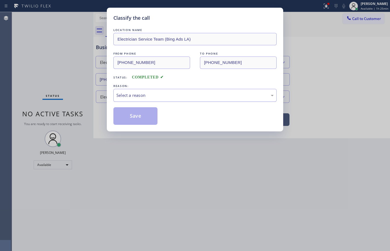
click at [148, 97] on div "Select a reason" at bounding box center [194, 95] width 157 height 6
click at [136, 116] on button "Save" at bounding box center [135, 116] width 44 height 18
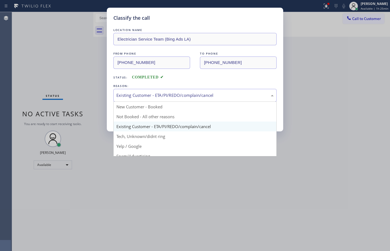
click at [151, 99] on div "Existing Customer - ETA/PI/REDO/complain/cancel" at bounding box center [194, 95] width 163 height 13
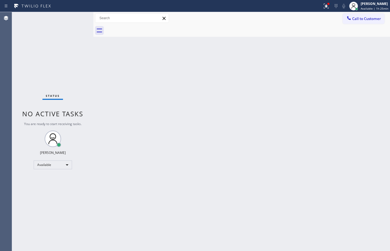
click at [140, 108] on div "Back to Dashboard Change Sender ID Customers Technicians Select a contact Outbo…" at bounding box center [241, 131] width 297 height 239
click at [379, 143] on div "Back to Dashboard Change Sender ID Customers Technicians Select a contact Outbo…" at bounding box center [241, 131] width 297 height 239
